Goal: Task Accomplishment & Management: Manage account settings

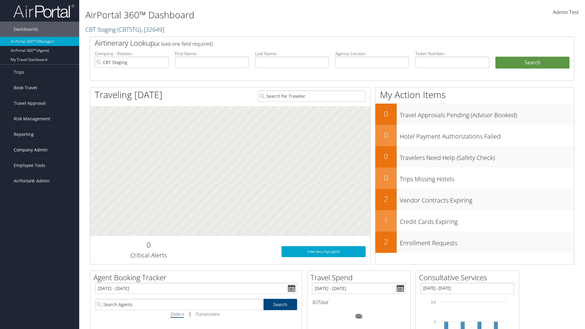
click at [40, 150] on span "Company Admin" at bounding box center [31, 149] width 34 height 15
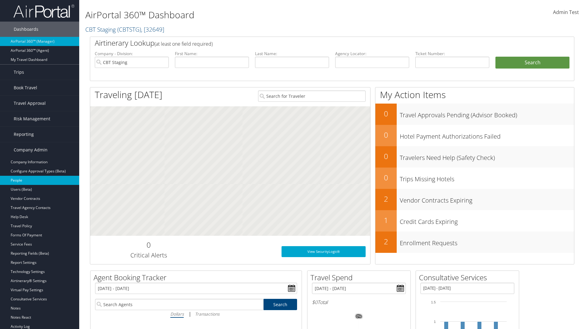
click at [40, 180] on link "People" at bounding box center [39, 180] width 79 height 9
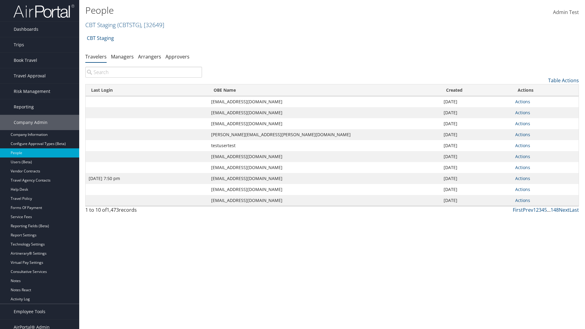
click at [143, 72] on input "search" at bounding box center [143, 72] width 117 height 11
type input "Jan 9, 2024 7:50 pm"
